Goal: Task Accomplishment & Management: Manage account settings

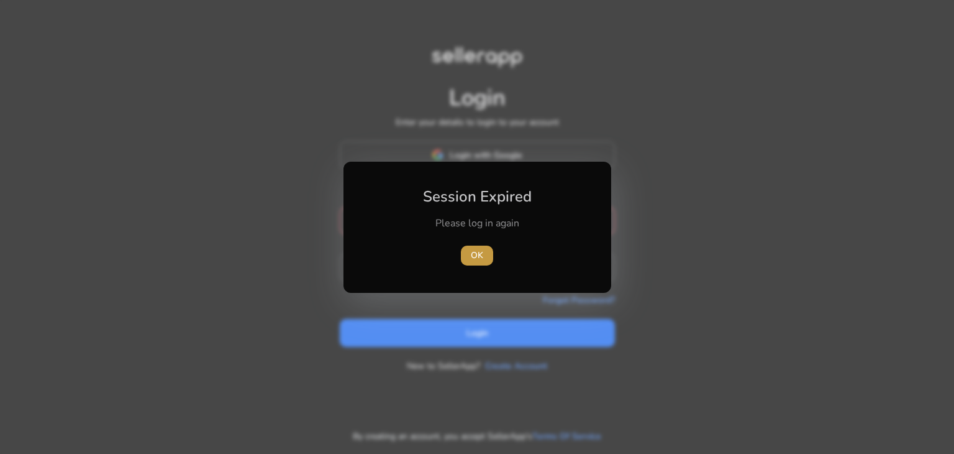
type input "**********"
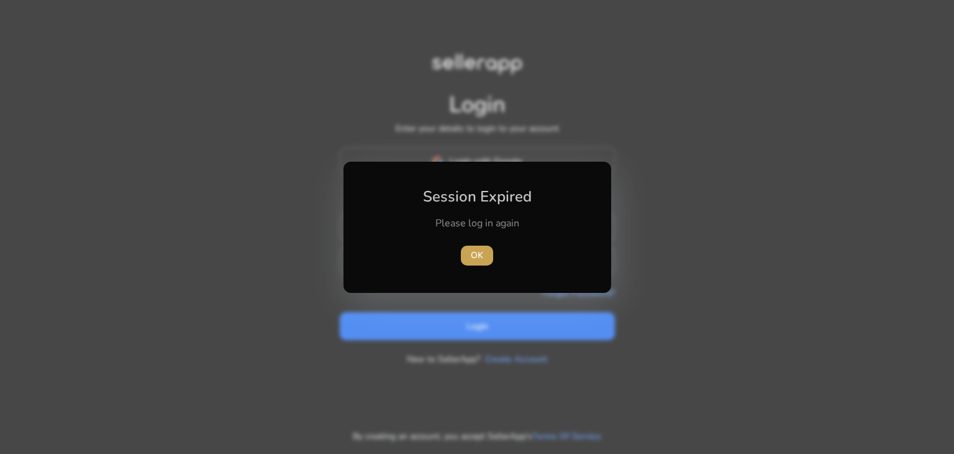
click at [480, 257] on span "OK" at bounding box center [477, 255] width 12 height 13
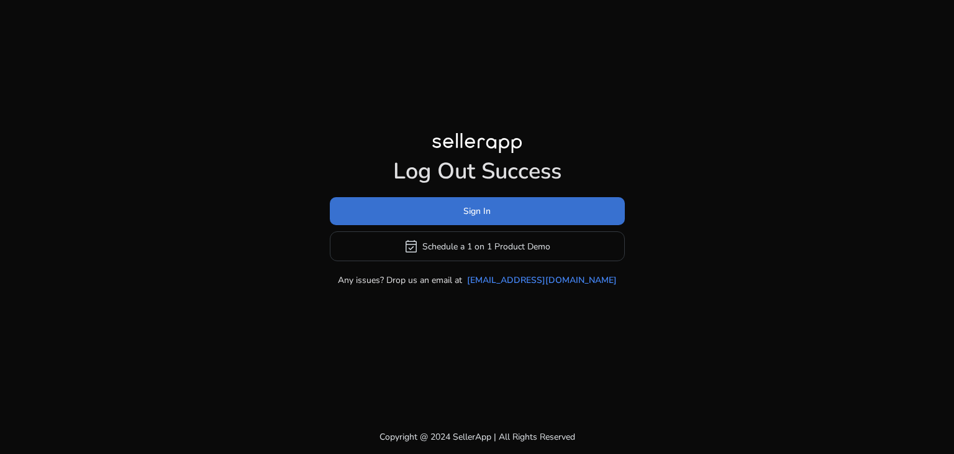
click at [490, 219] on span at bounding box center [477, 211] width 295 height 30
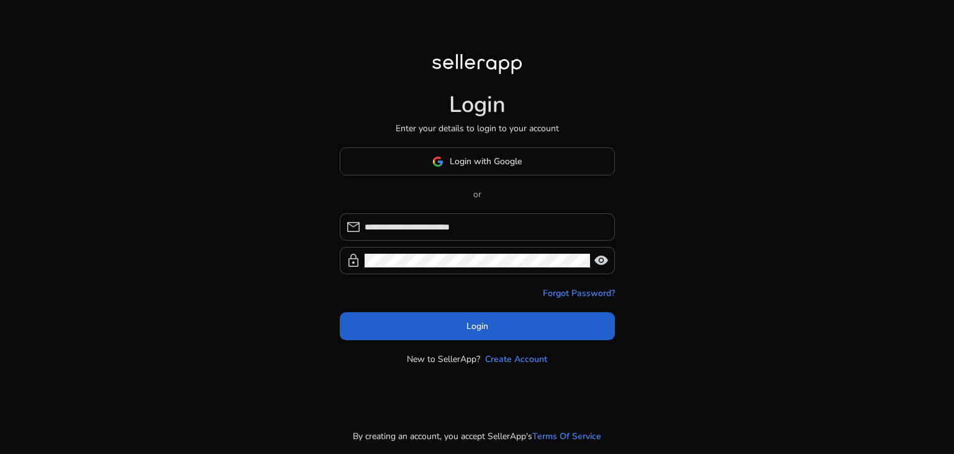
click at [455, 321] on span at bounding box center [477, 326] width 275 height 30
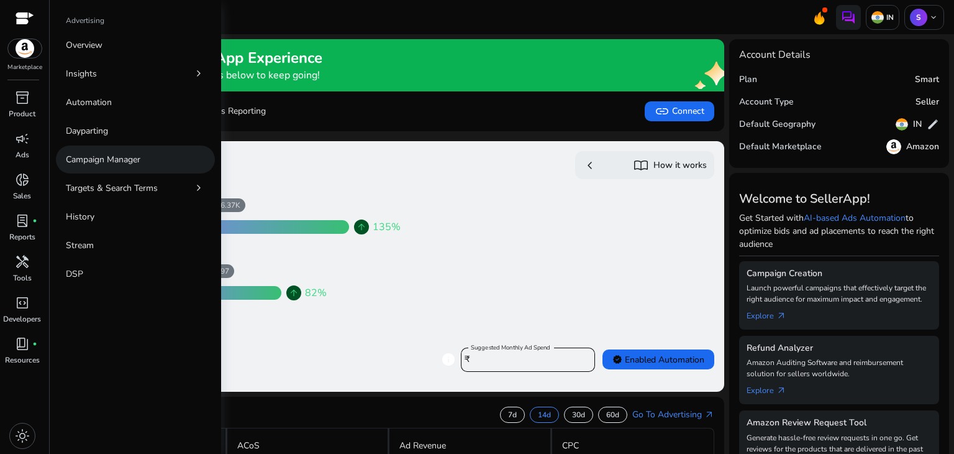
click at [121, 157] on p "Campaign Manager" at bounding box center [103, 159] width 75 height 13
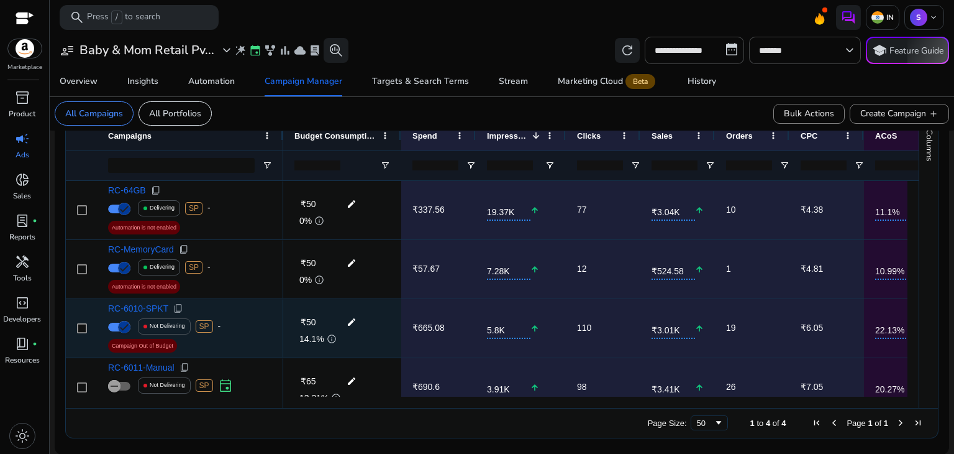
scroll to position [20, 0]
